Goal: Task Accomplishment & Management: Manage account settings

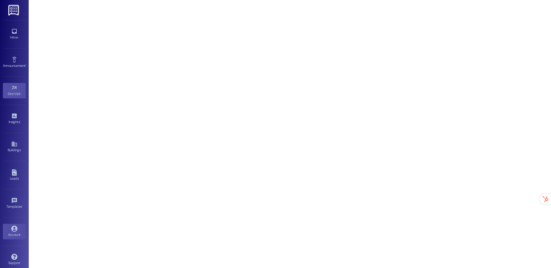
click at [11, 238] on link "Account" at bounding box center [14, 232] width 23 height 16
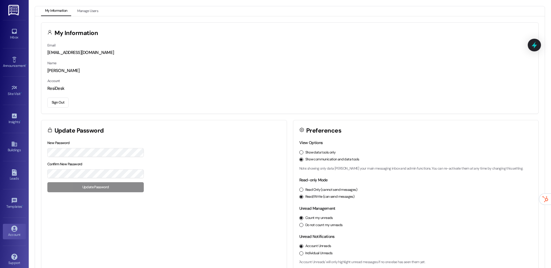
click at [52, 108] on div "Email [EMAIL_ADDRESS][DOMAIN_NAME] Name [PERSON_NAME] Account ResiDesk Sign Out" at bounding box center [289, 78] width 497 height 72
click at [54, 106] on button "Sign Out" at bounding box center [57, 103] width 21 height 10
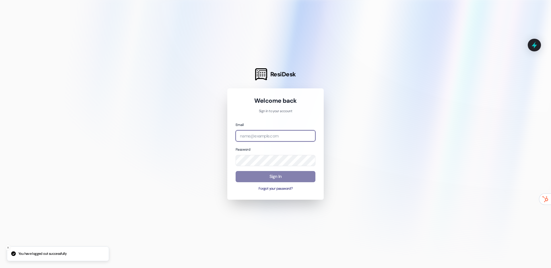
click at [256, 138] on input "email" at bounding box center [276, 135] width 80 height 11
type input "[EMAIL_ADDRESS][DOMAIN_NAME]"
